Goal: Task Accomplishment & Management: Use online tool/utility

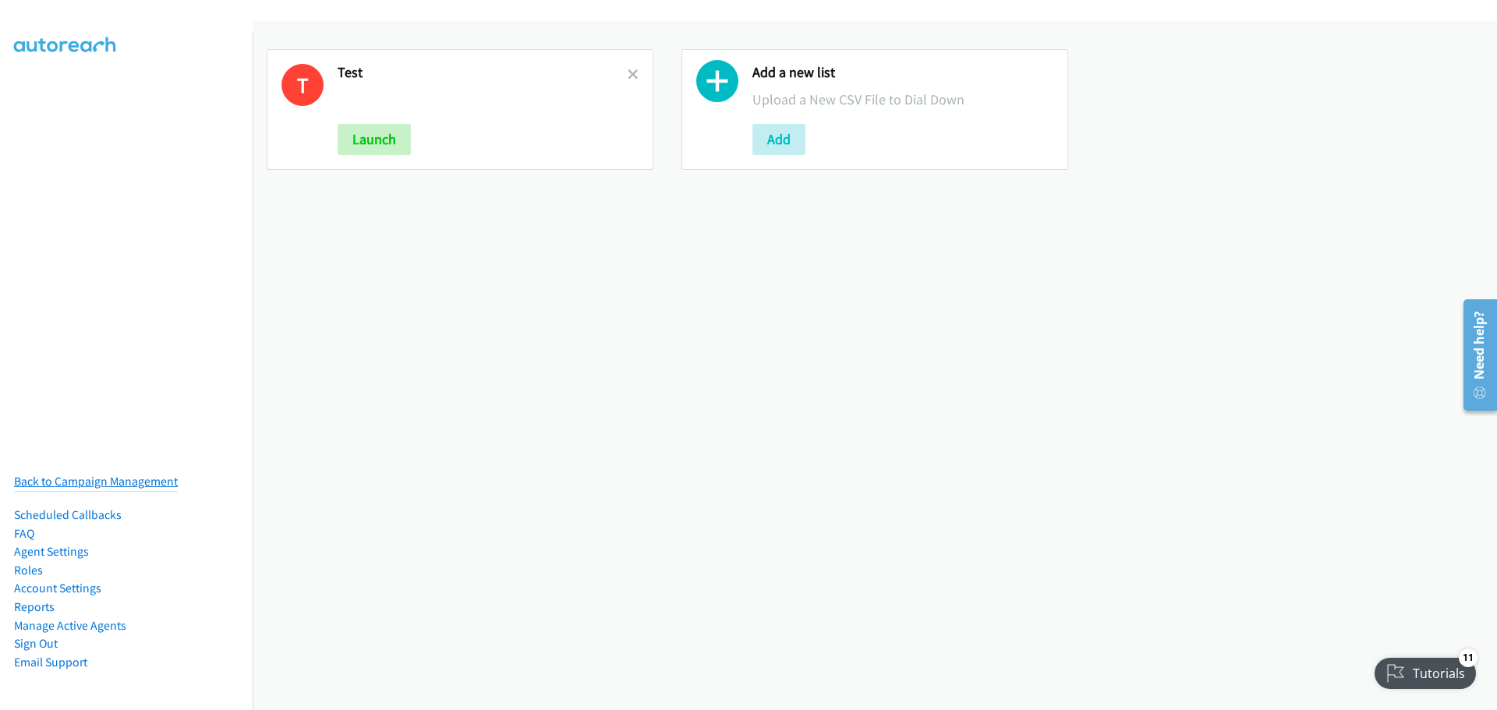
click at [95, 474] on link "Back to Campaign Management" at bounding box center [96, 481] width 164 height 15
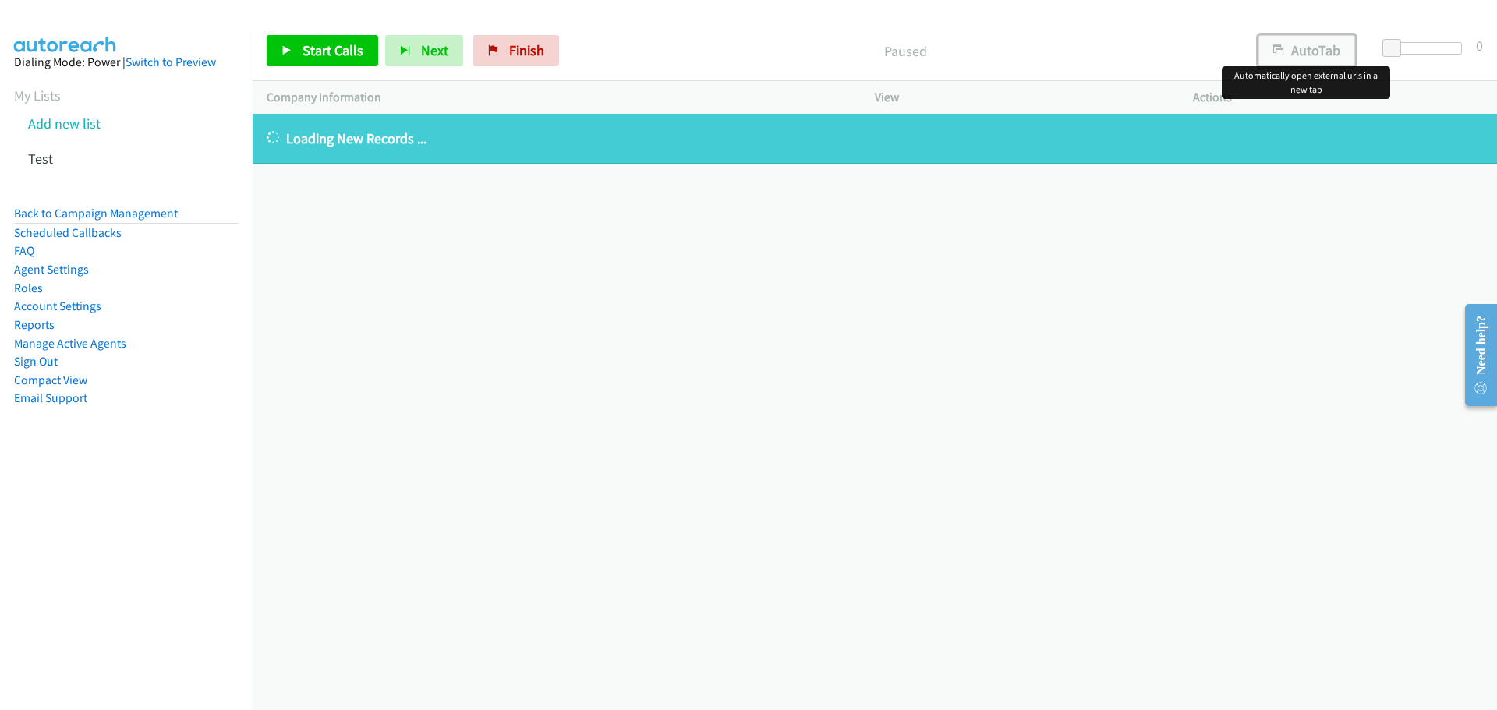
click at [1296, 40] on button "AutoTab" at bounding box center [1306, 50] width 97 height 31
click at [1282, 41] on button "AutoTab" at bounding box center [1306, 50] width 98 height 31
click at [364, 43] on link "Start Calls" at bounding box center [322, 50] width 111 height 31
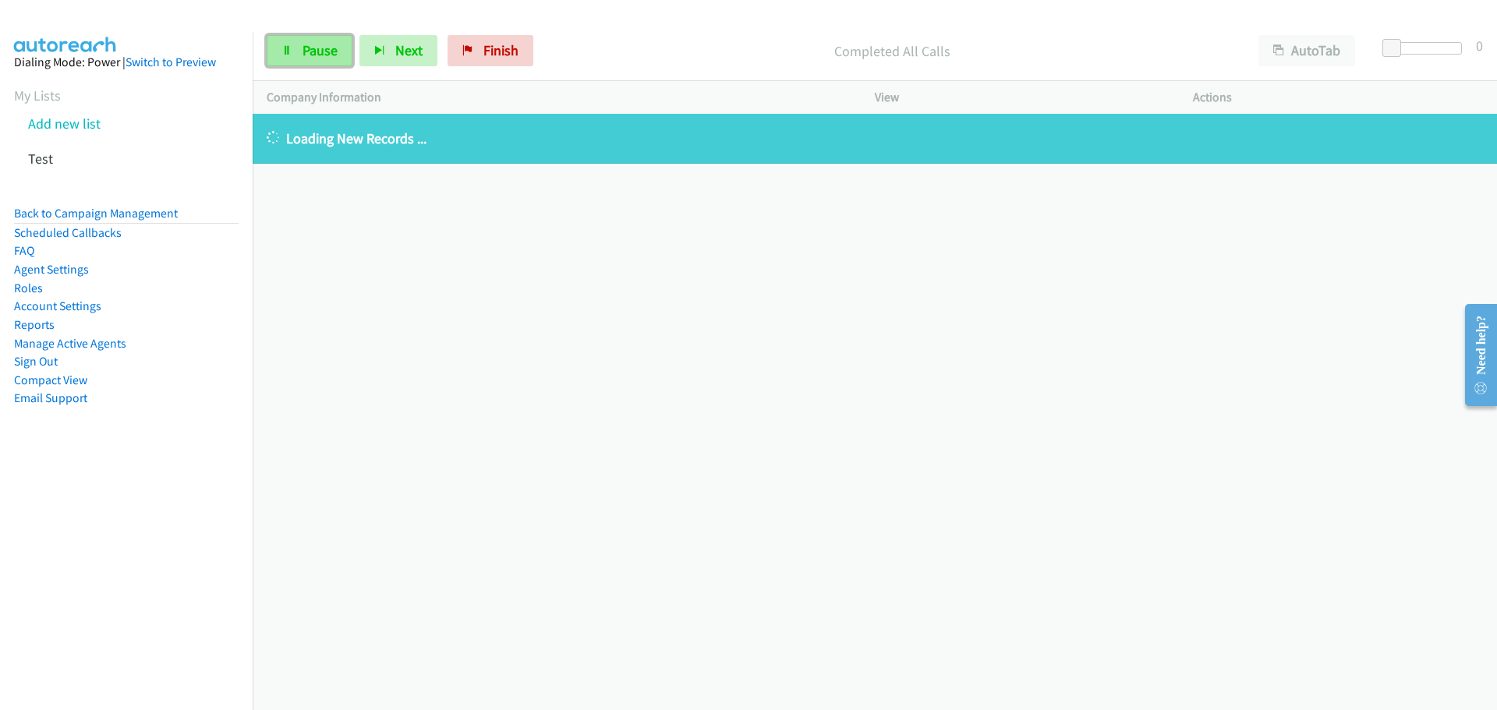
click at [302, 39] on link "Pause" at bounding box center [310, 50] width 86 height 31
click at [34, 157] on link "Test" at bounding box center [40, 159] width 25 height 18
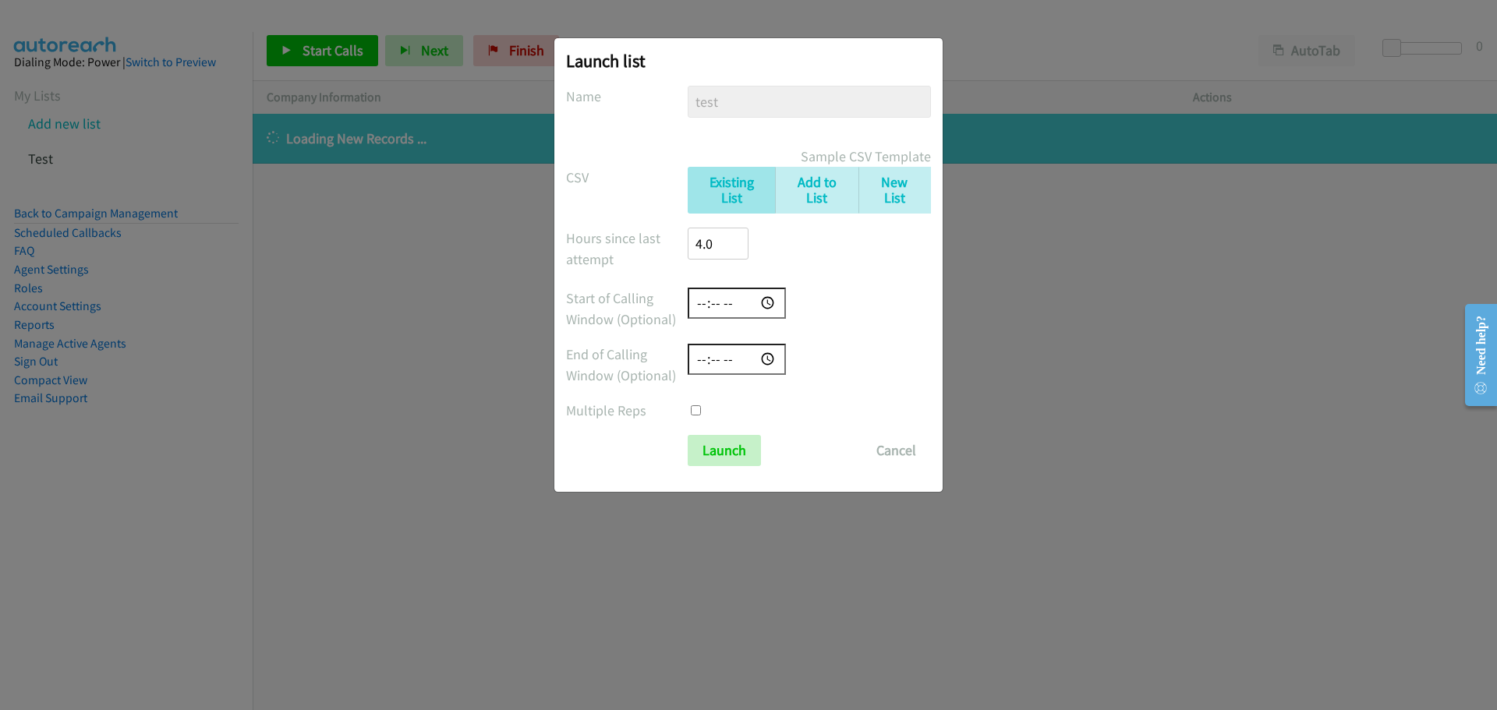
click at [996, 316] on div "Launch list No phone fields were returned for that Report or List View Please u…" at bounding box center [748, 362] width 1497 height 696
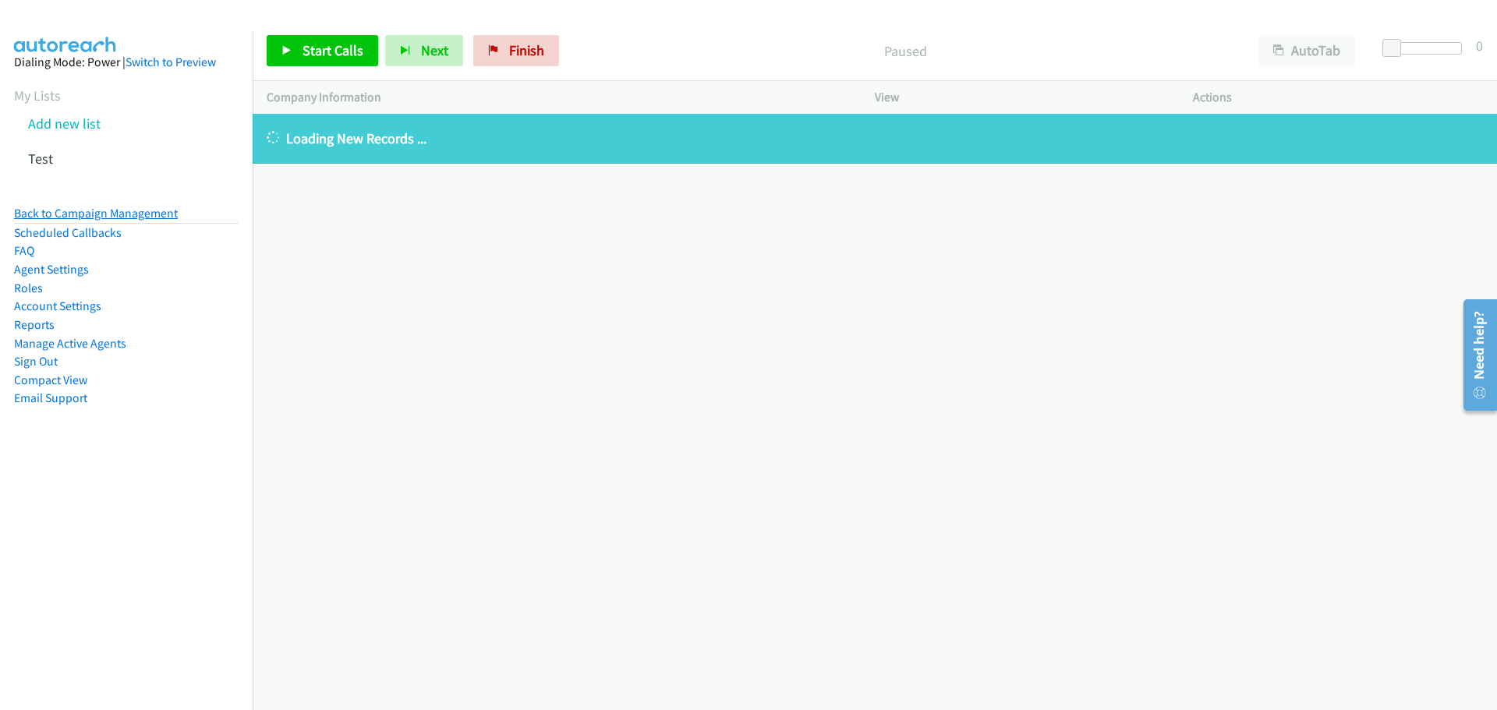
click at [137, 210] on link "Back to Campaign Management" at bounding box center [96, 213] width 164 height 15
click at [762, 397] on div "[PHONE_NUMBER] Call failed - Please reload the list and try again The Callbar F…" at bounding box center [875, 412] width 1244 height 596
click at [14, 90] on link "My Lists" at bounding box center [37, 96] width 47 height 18
click at [34, 96] on link "My Lists" at bounding box center [37, 96] width 47 height 18
click at [7, 90] on aside "Dialing Mode: Power | Switch to Preview My Lists Add new list Test Back to Camp…" at bounding box center [126, 255] width 253 height 447
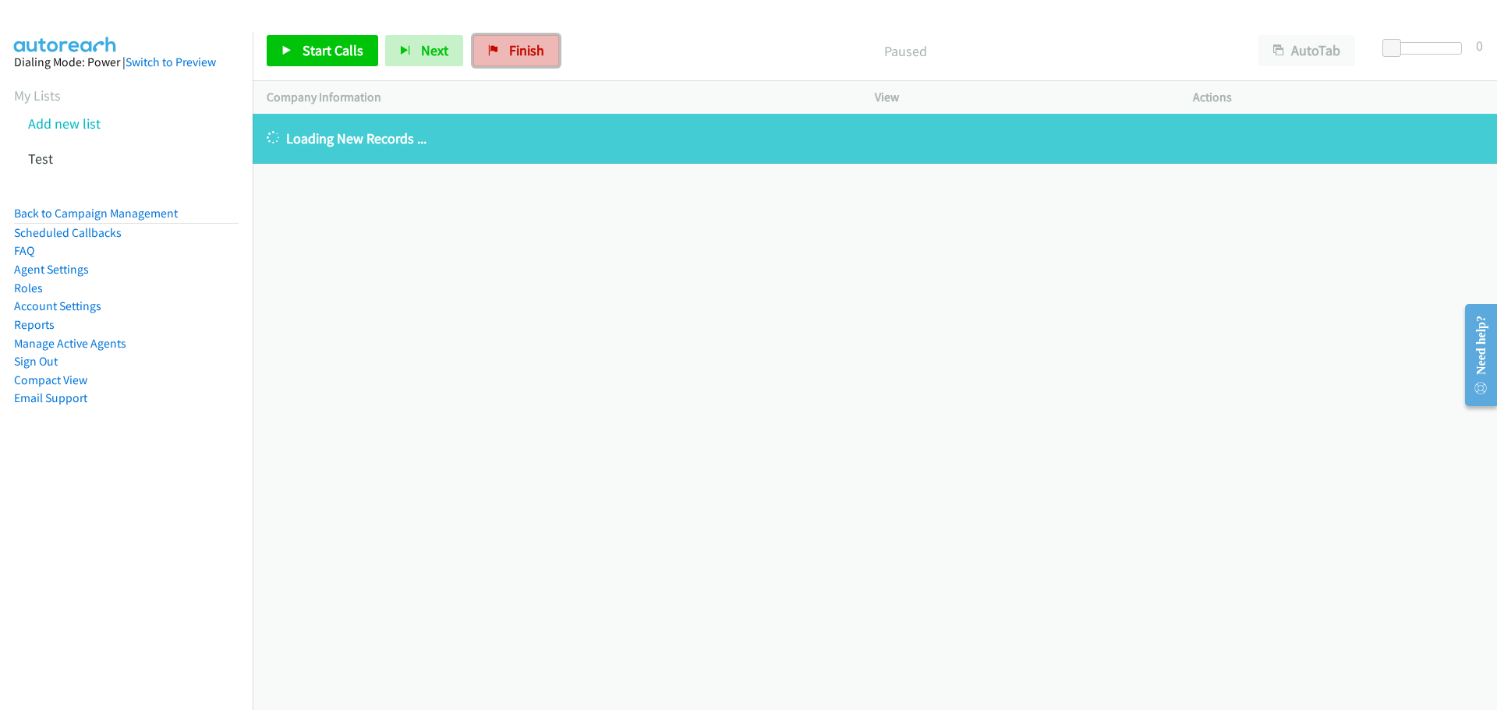
click at [498, 61] on link "Finish" at bounding box center [516, 50] width 86 height 31
